Goal: Check status: Check status

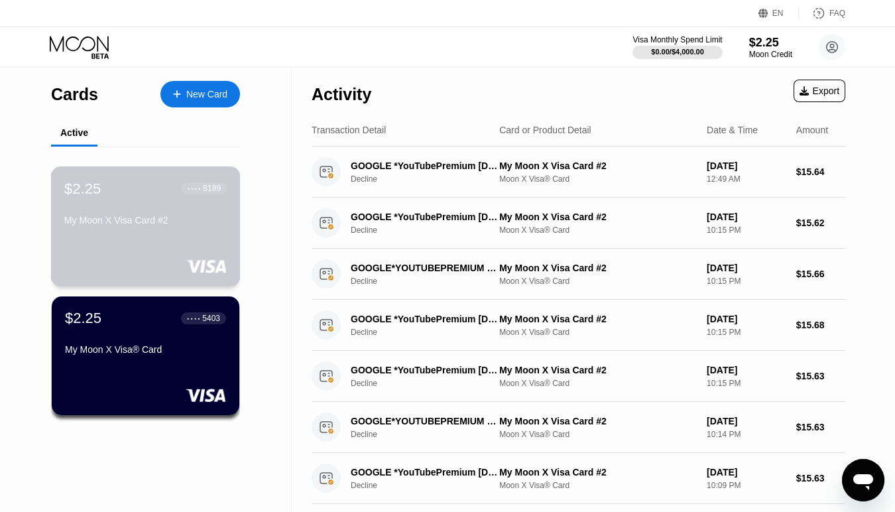
click at [128, 215] on div "$2.25 ● ● ● ● 8189 My Moon X Visa Card #2" at bounding box center [145, 205] width 162 height 51
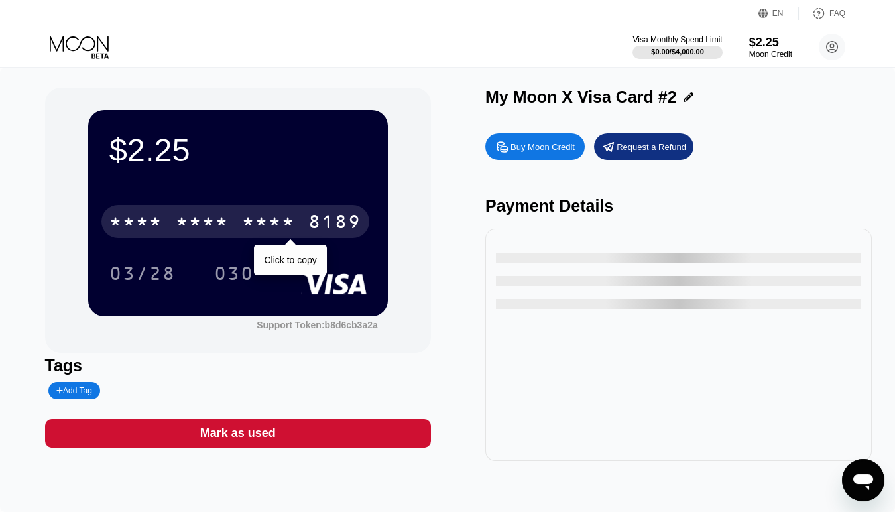
click at [255, 229] on div "* * * *" at bounding box center [268, 223] width 53 height 21
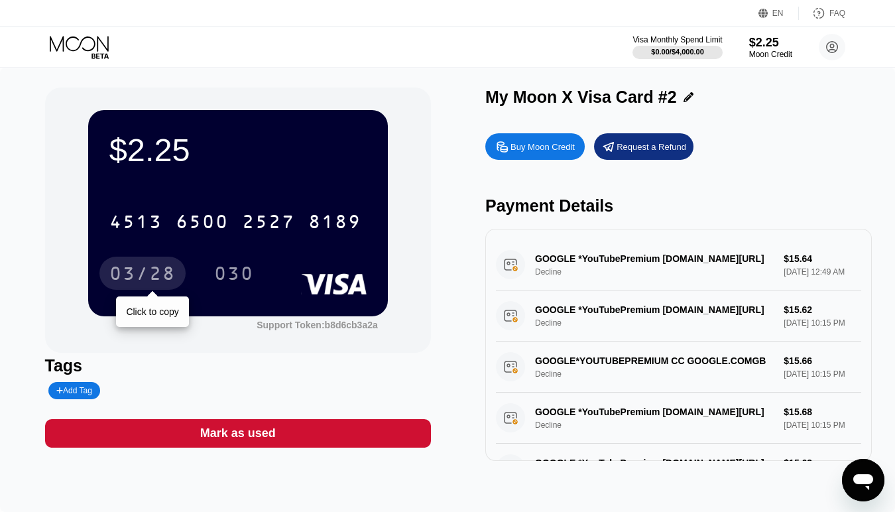
click at [150, 264] on div "03/28" at bounding box center [142, 273] width 86 height 33
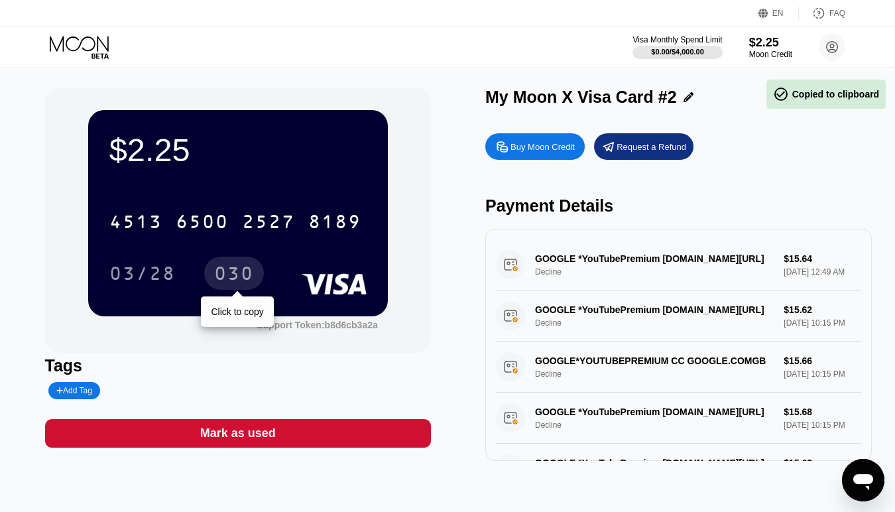
click at [224, 269] on div "030" at bounding box center [234, 274] width 40 height 21
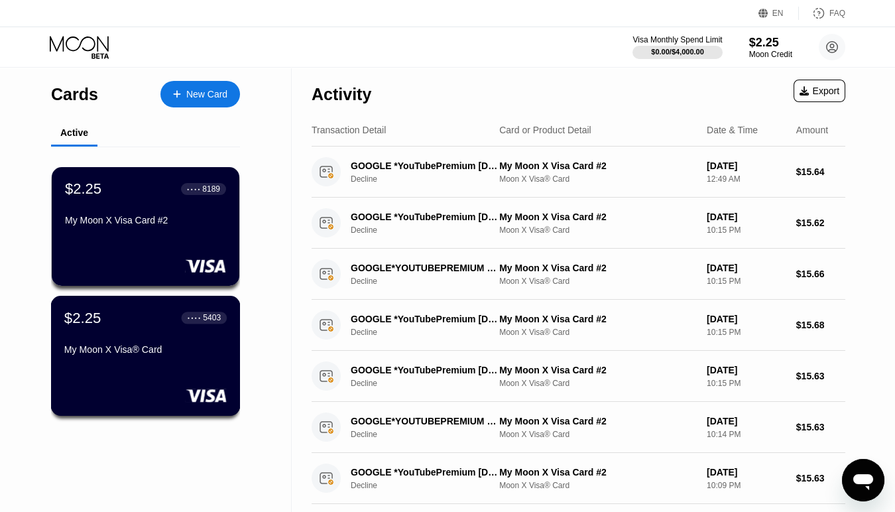
click at [133, 315] on div "$2.25 ● ● ● ● 5403" at bounding box center [145, 317] width 162 height 17
